Goal: Information Seeking & Learning: Learn about a topic

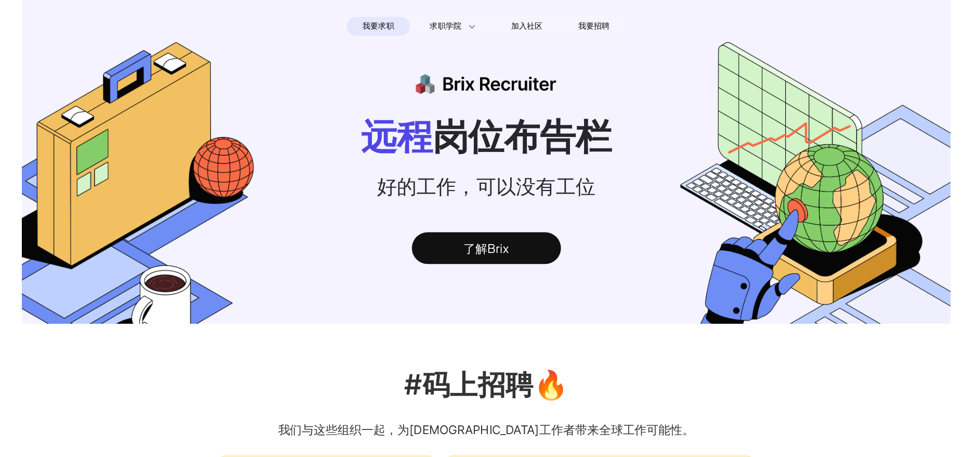
scroll to position [459, 0]
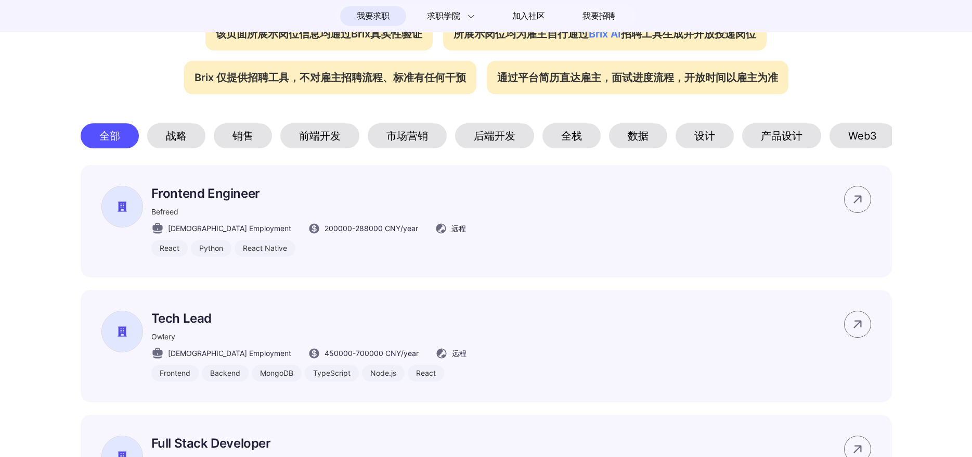
click at [845, 85] on div "该页面所展示岗位信息均通过Brix真实性验证 所展示岗位均为雇主自行通过 Brix AI 招聘工具生成并开放投递岗位 Brix 仅提供招聘工具，不对雇主招聘流…" at bounding box center [486, 50] width 749 height 87
click at [852, 57] on div "该页面所展示岗位信息均通过Brix真实性验证 所展示岗位均为雇主自行通过 Brix AI 招聘工具生成并开放投递岗位 Brix 仅提供招聘工具，不对雇主招聘流…" at bounding box center [486, 50] width 749 height 87
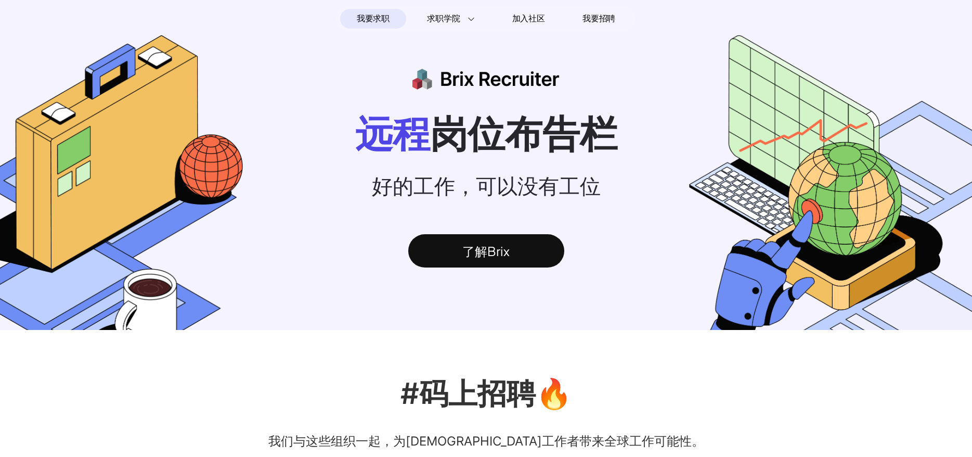
scroll to position [0, 0]
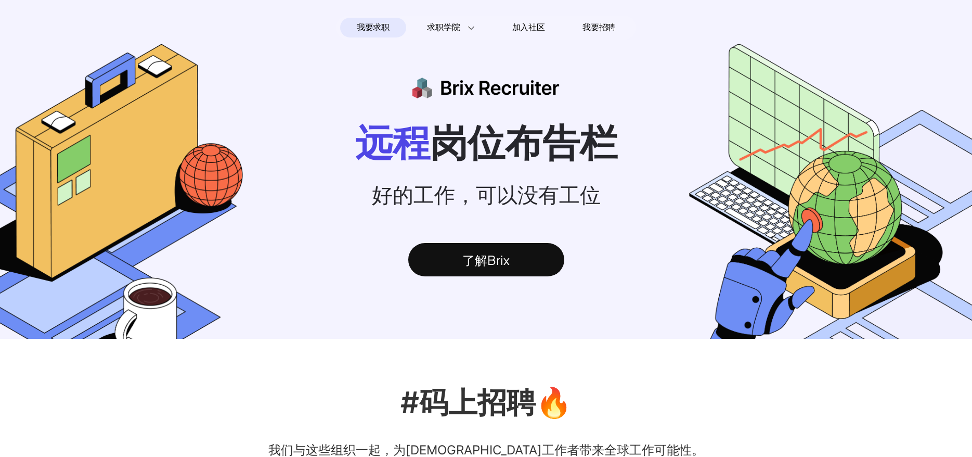
click at [855, 88] on img at bounding box center [859, 229] width 340 height 370
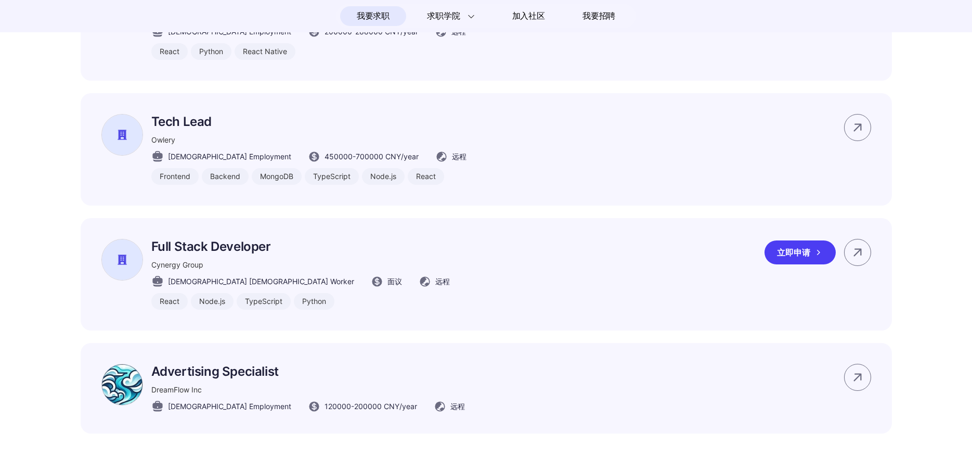
scroll to position [918, 0]
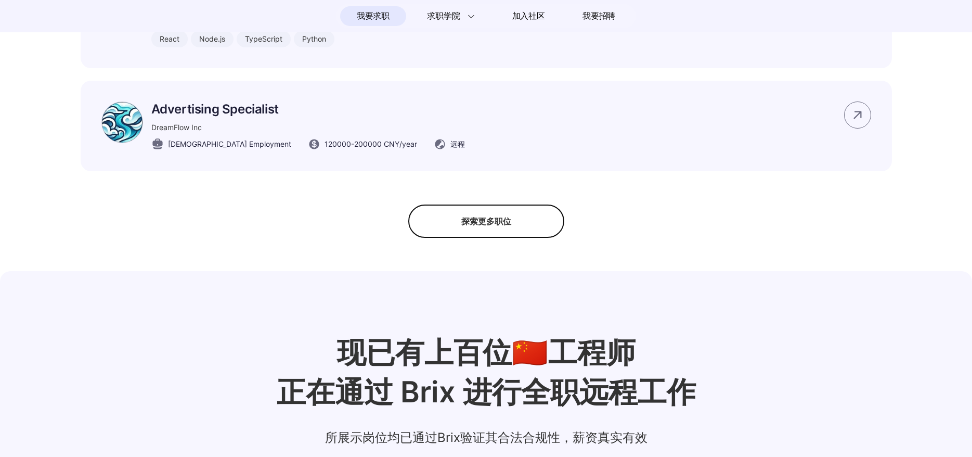
click at [454, 223] on div "探索更多职位" at bounding box center [486, 220] width 156 height 33
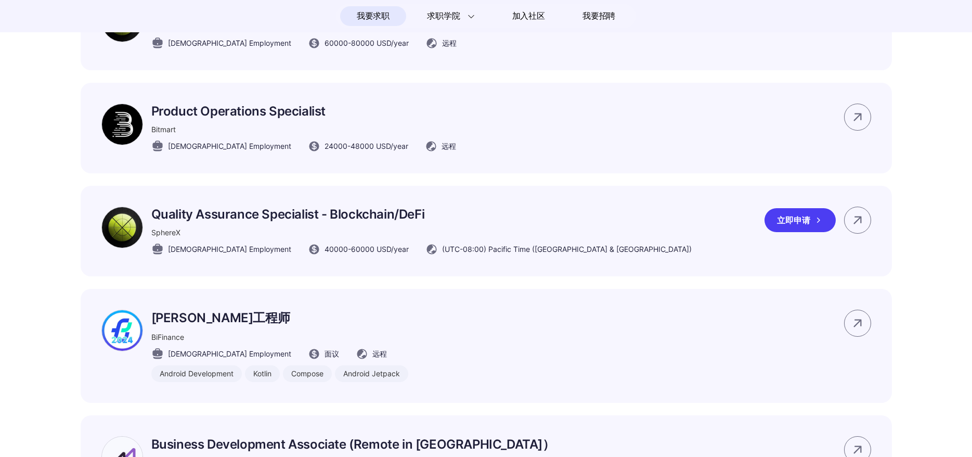
scroll to position [4260, 0]
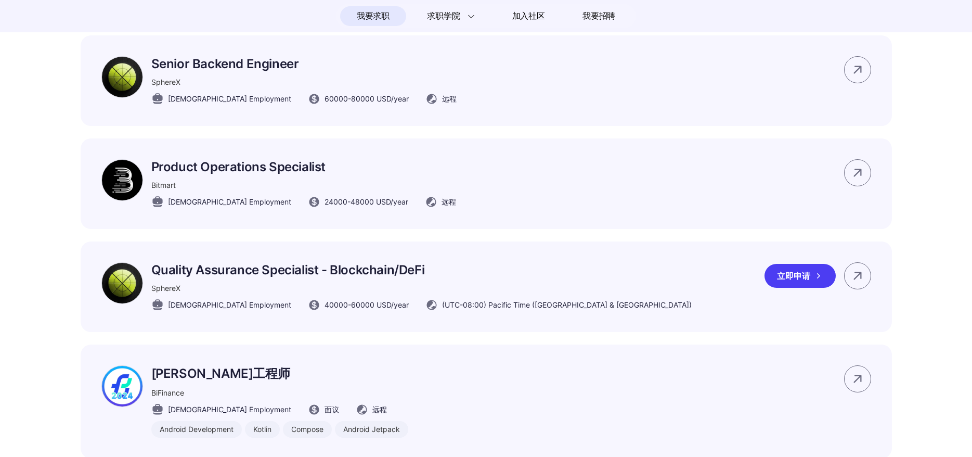
click at [140, 264] on div "Quality Assurance Specialist - Blockchain/DeFi SphereX [DEMOGRAPHIC_DATA] Emplo…" at bounding box center [396, 286] width 590 height 49
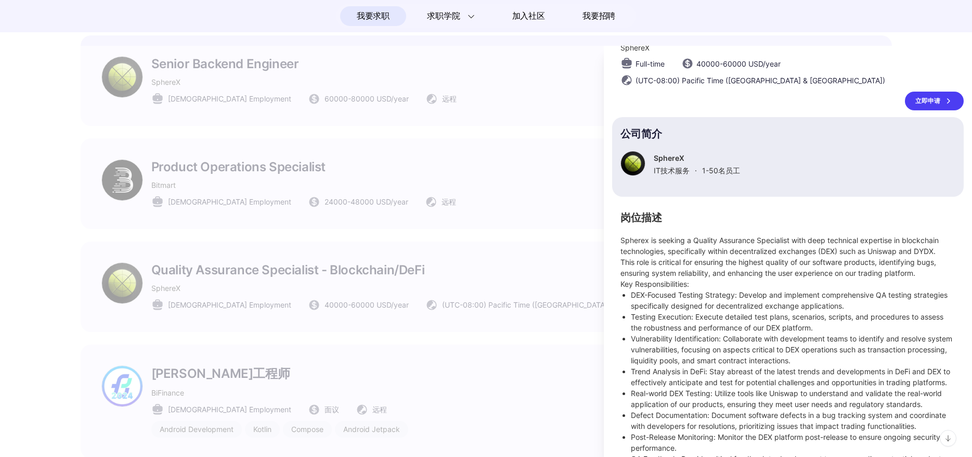
scroll to position [0, 0]
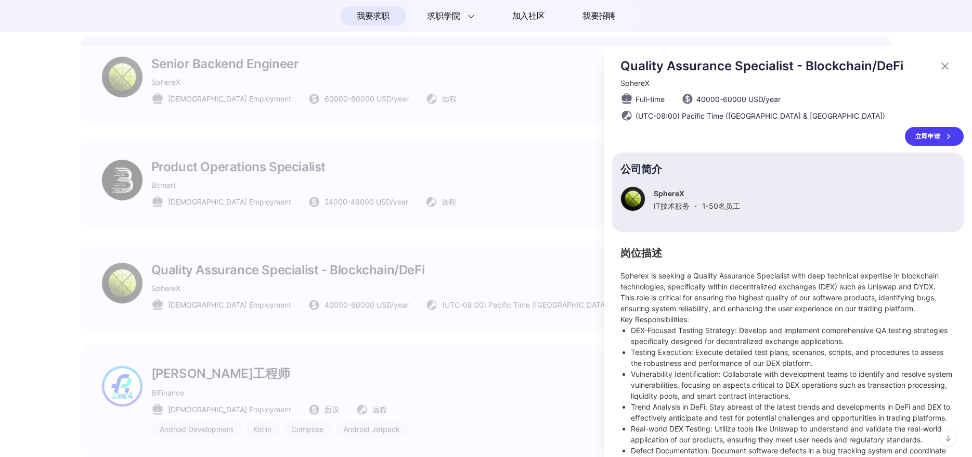
click at [667, 256] on h2 "岗位描述" at bounding box center [788, 253] width 335 height 9
click at [718, 307] on p "Spherex is seeking a Quality Assurance Specialist with deep technical expertise…" at bounding box center [788, 297] width 335 height 55
click at [630, 200] on div at bounding box center [633, 198] width 25 height 25
click at [677, 192] on p "SphereX" at bounding box center [697, 193] width 86 height 9
click at [405, 240] on div at bounding box center [486, 251] width 972 height 411
